Goal: Information Seeking & Learning: Learn about a topic

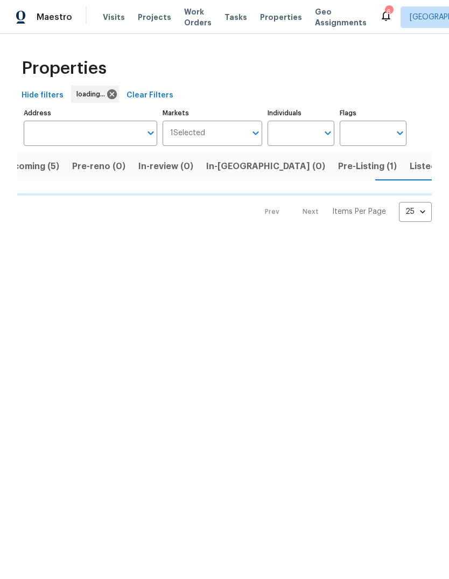
scroll to position [0, 23]
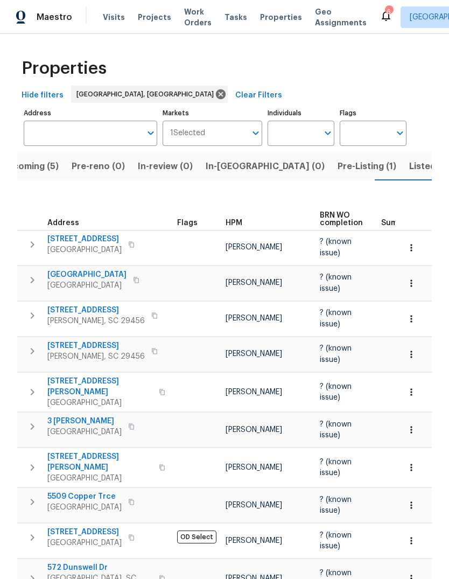
click at [43, 162] on span "Upcoming (5)" at bounding box center [30, 166] width 58 height 15
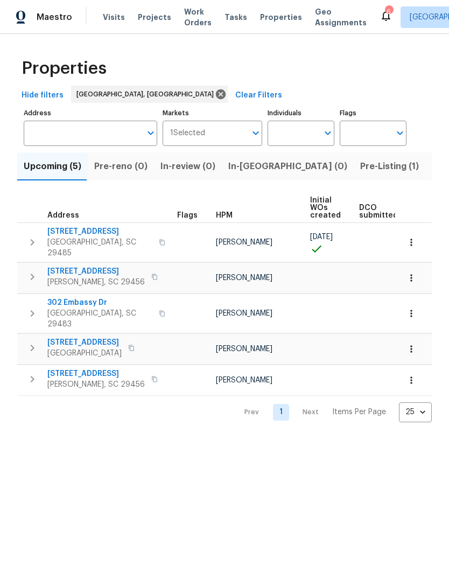
click at [96, 368] on span "[STREET_ADDRESS]" at bounding box center [96, 373] width 98 height 11
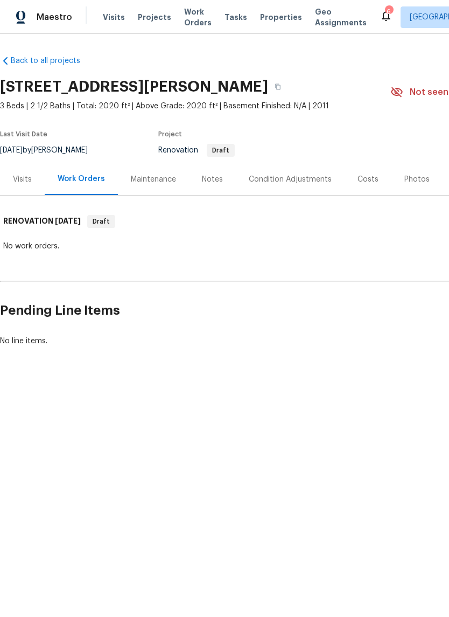
click at [263, 14] on span "Properties" at bounding box center [281, 17] width 42 height 11
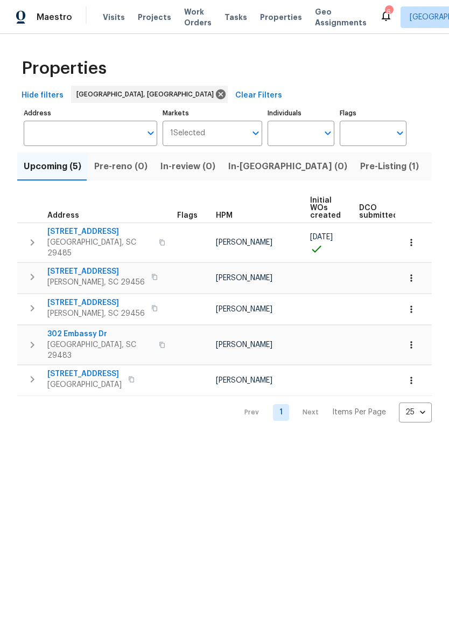
click at [88, 368] on span "[STREET_ADDRESS]" at bounding box center [84, 373] width 74 height 11
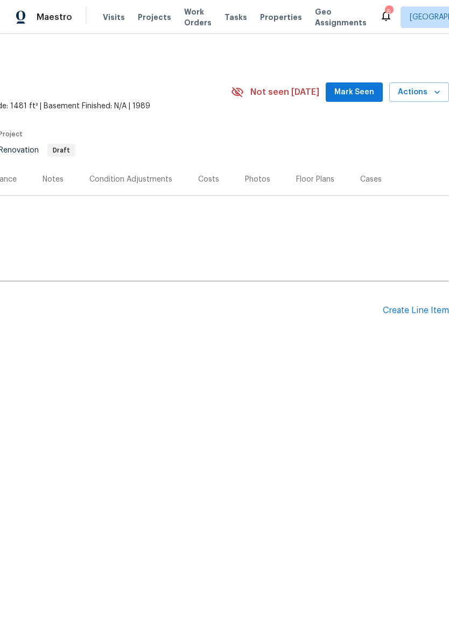
scroll to position [0, 159]
click at [437, 94] on icon "button" at bounding box center [437, 92] width 11 height 11
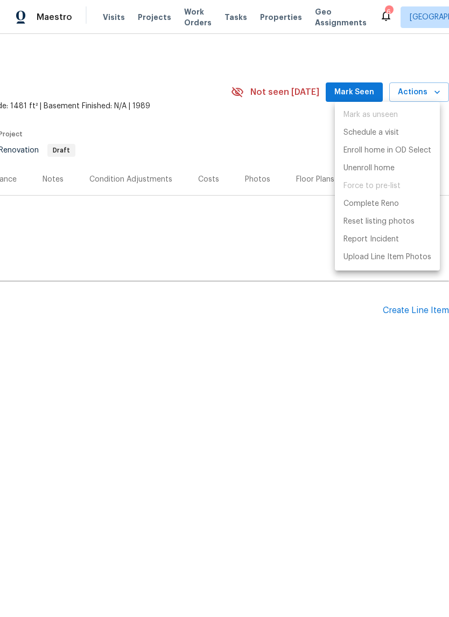
click at [264, 296] on div at bounding box center [224, 308] width 449 height 617
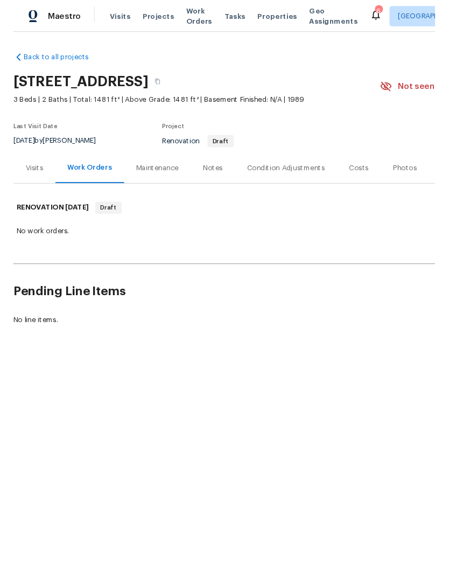
scroll to position [0, 0]
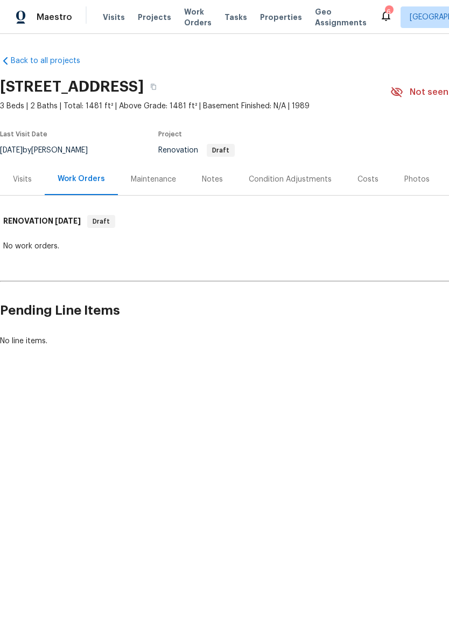
click at [270, 21] on span "Properties" at bounding box center [281, 17] width 42 height 11
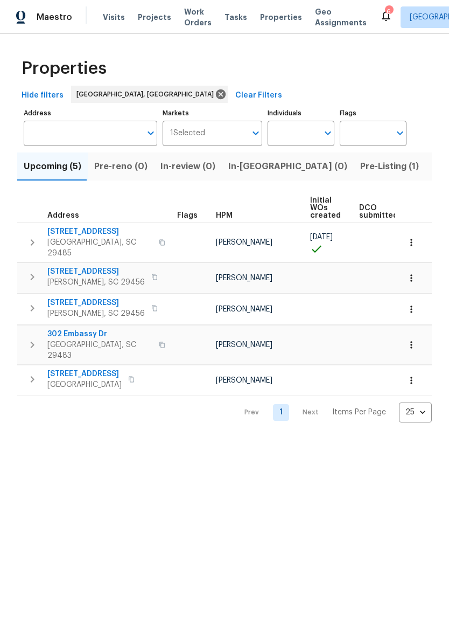
click at [415, 375] on icon "button" at bounding box center [411, 380] width 11 height 11
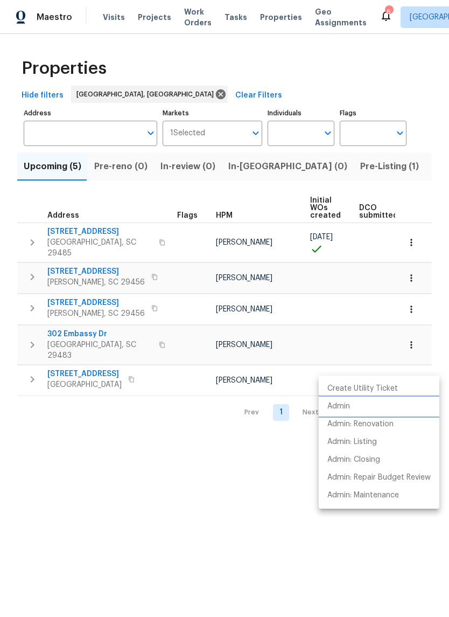
click at [357, 406] on li "Admin" at bounding box center [379, 407] width 121 height 18
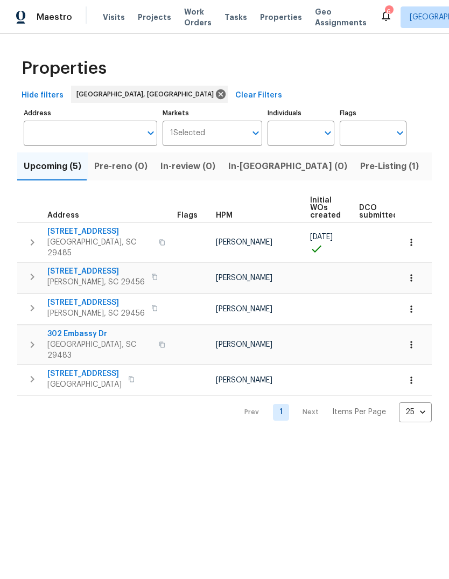
click at [85, 329] on span "302 Embassy Dr" at bounding box center [99, 334] width 105 height 11
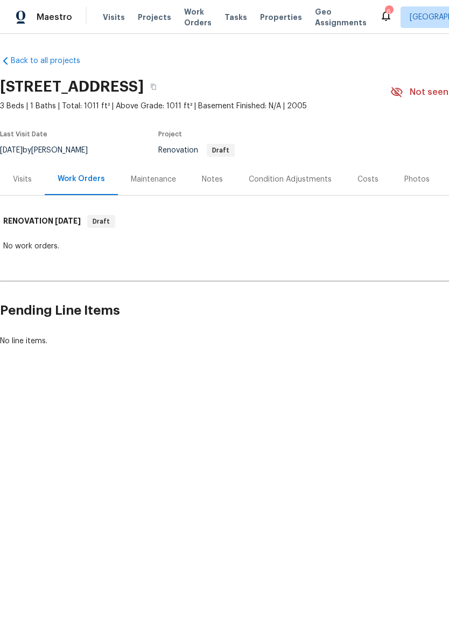
click at [271, 21] on span "Properties" at bounding box center [281, 17] width 42 height 11
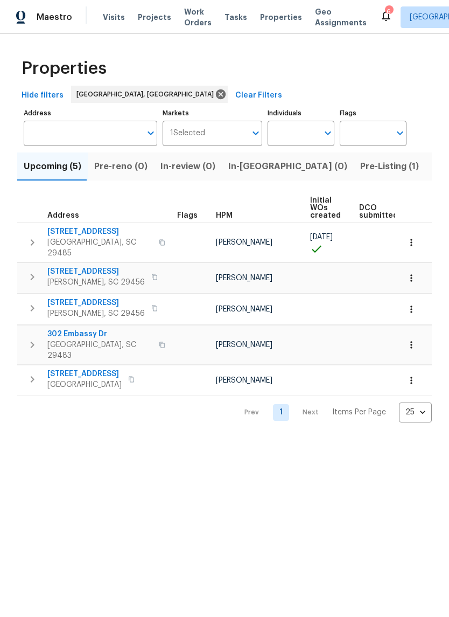
click at [103, 297] on span "[STREET_ADDRESS]" at bounding box center [96, 302] width 98 height 11
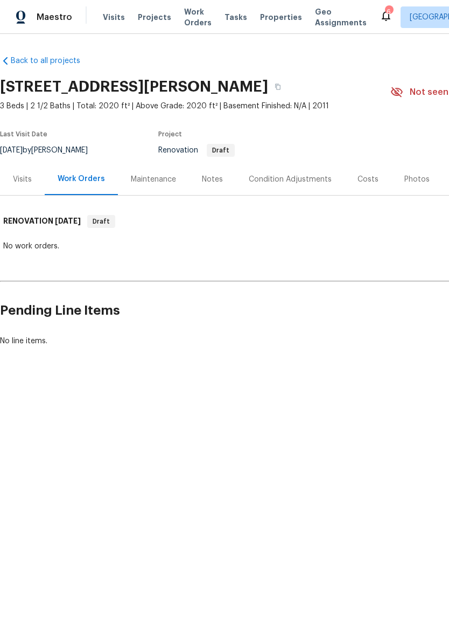
click at [268, 21] on span "Properties" at bounding box center [281, 17] width 42 height 11
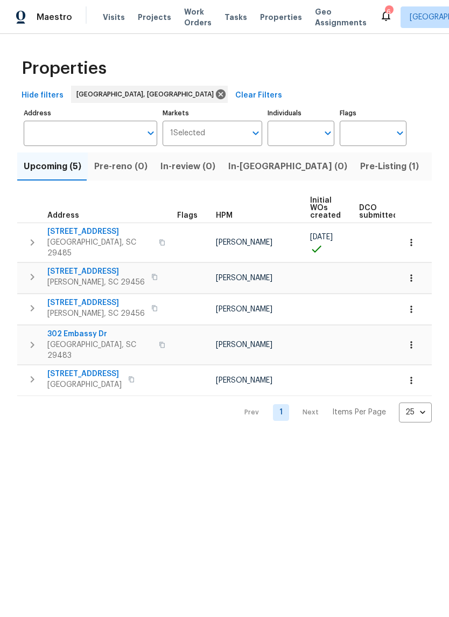
click at [99, 267] on span "[STREET_ADDRESS]" at bounding box center [96, 271] width 98 height 11
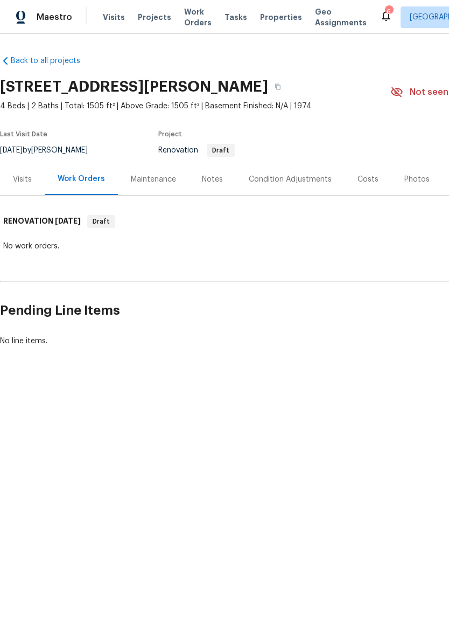
click at [277, 16] on span "Properties" at bounding box center [281, 17] width 42 height 11
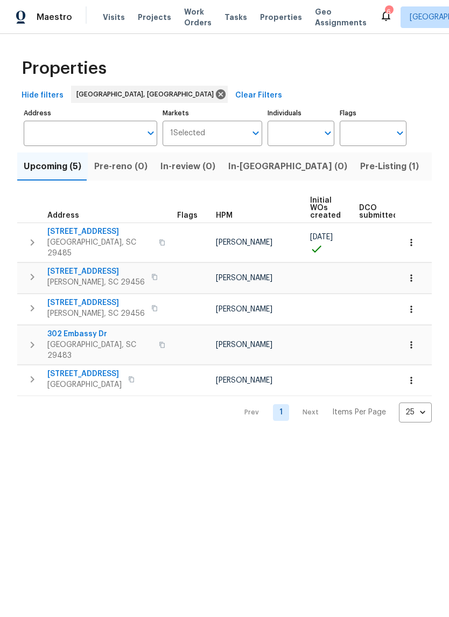
click at [98, 368] on span "[STREET_ADDRESS]" at bounding box center [84, 373] width 74 height 11
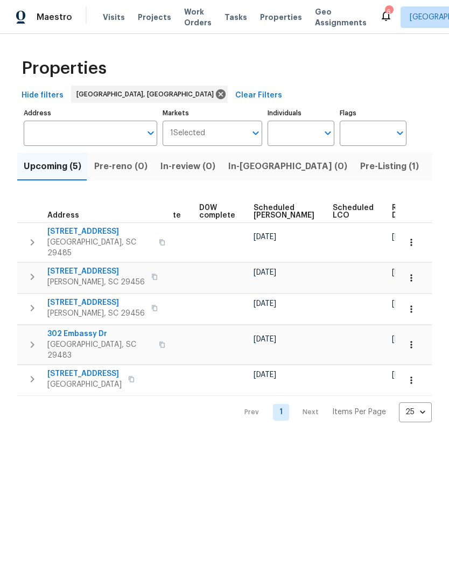
scroll to position [0, 271]
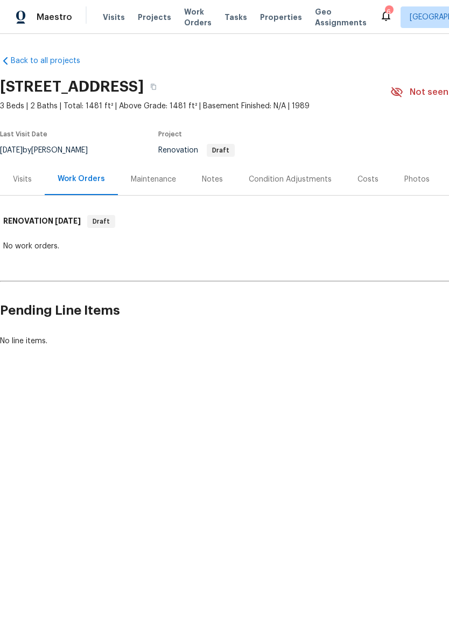
click at [367, 184] on div "Costs" at bounding box center [368, 179] width 21 height 11
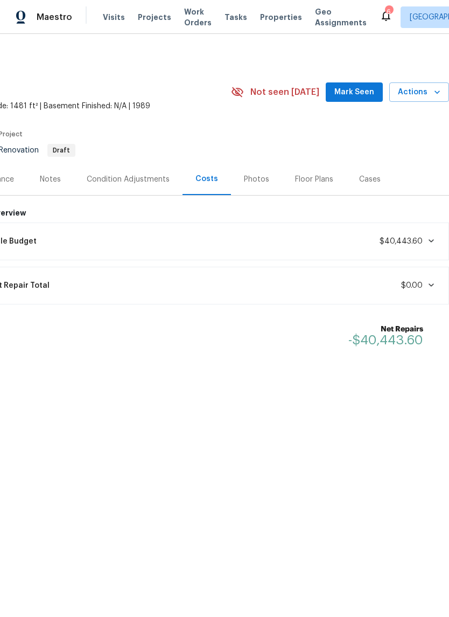
scroll to position [0, 159]
click at [158, 180] on div "Condition Adjustments" at bounding box center [128, 179] width 83 height 11
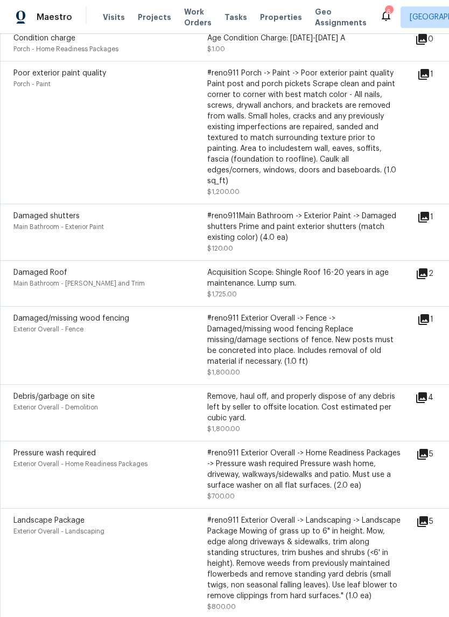
scroll to position [699, 0]
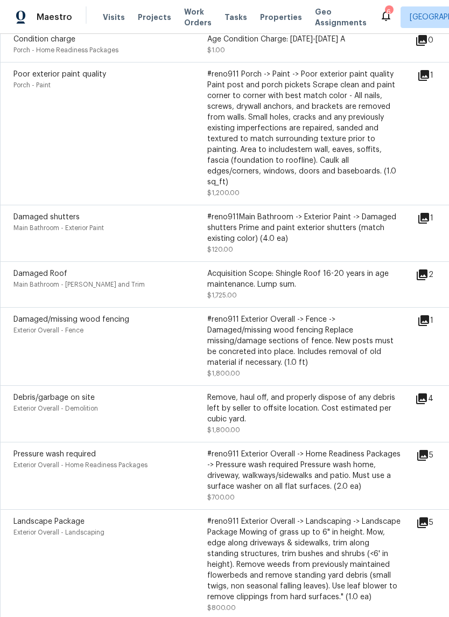
click at [429, 213] on icon at bounding box center [424, 218] width 11 height 11
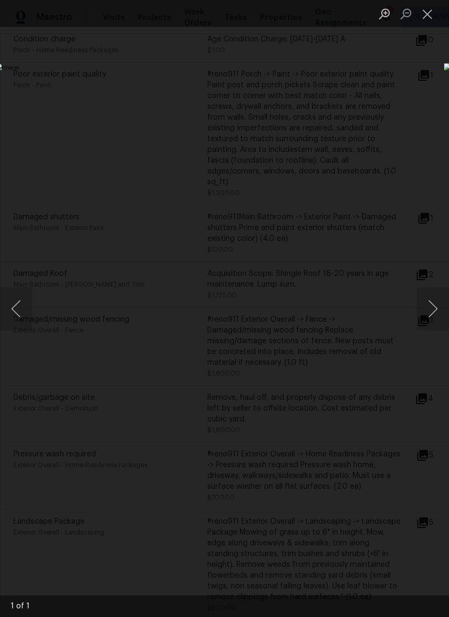
click at [428, 20] on button "Close lightbox" at bounding box center [428, 13] width 22 height 19
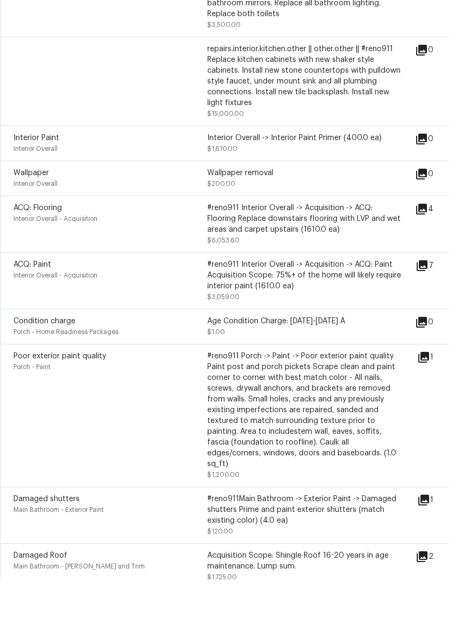
scroll to position [379, 0]
click at [428, 298] on icon at bounding box center [422, 303] width 11 height 11
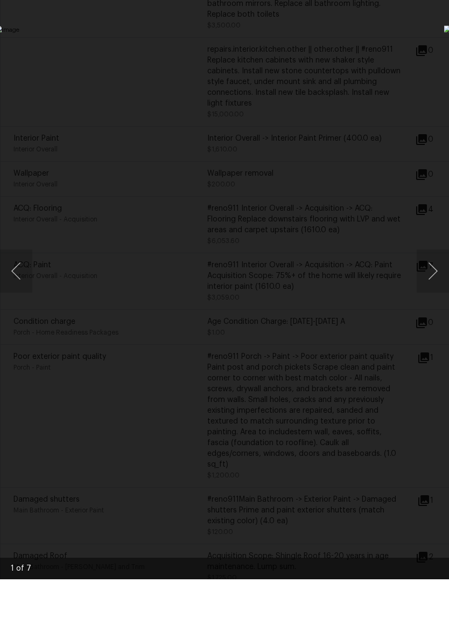
click at [443, 287] on button "Next image" at bounding box center [433, 308] width 32 height 43
click at [442, 287] on button "Next image" at bounding box center [433, 308] width 32 height 43
click at [438, 287] on button "Next image" at bounding box center [433, 308] width 32 height 43
click at [442, 287] on button "Next image" at bounding box center [433, 308] width 32 height 43
click at [440, 287] on button "Next image" at bounding box center [433, 308] width 32 height 43
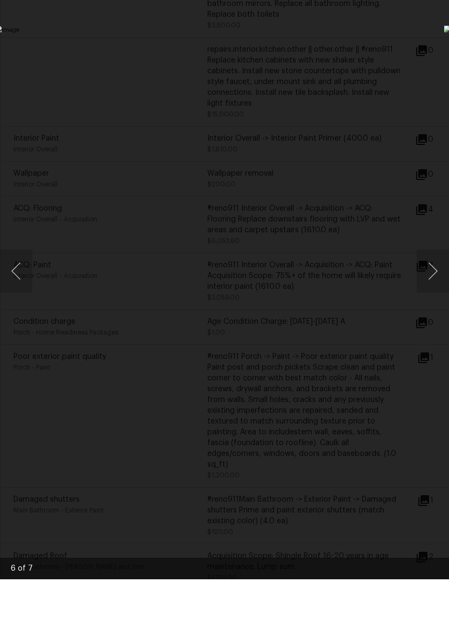
click at [439, 287] on button "Next image" at bounding box center [433, 308] width 32 height 43
click at [402, 70] on div "Lightbox" at bounding box center [224, 308] width 449 height 617
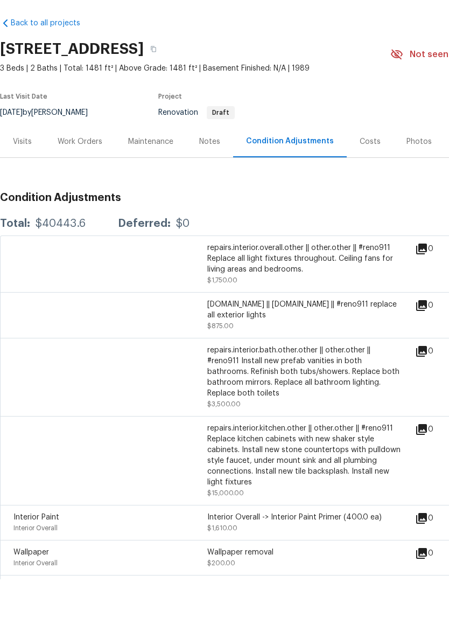
scroll to position [0, 0]
click at [91, 174] on div "Work Orders" at bounding box center [80, 179] width 45 height 11
